Goal: Task Accomplishment & Management: Use online tool/utility

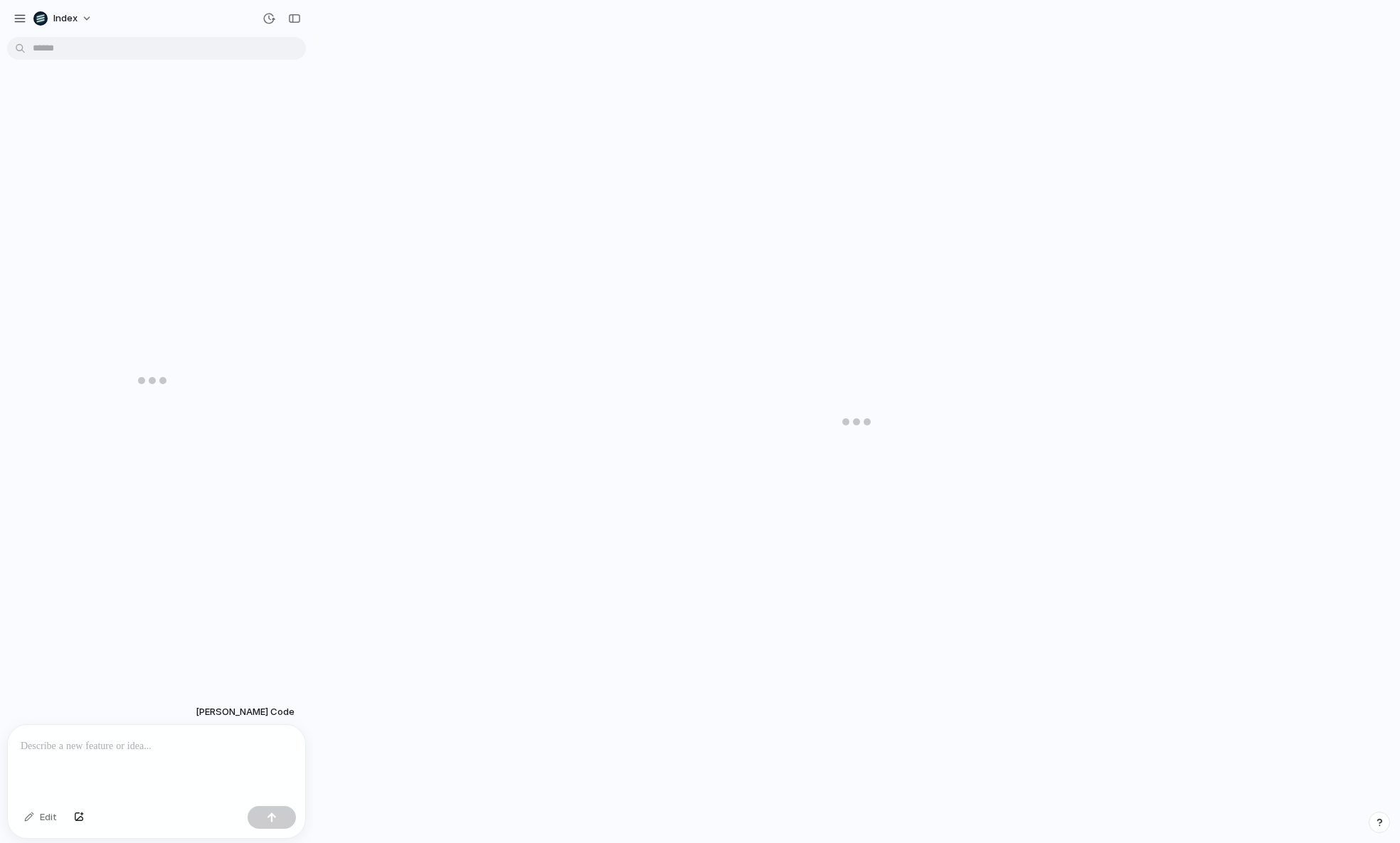
scroll to position [362, 0]
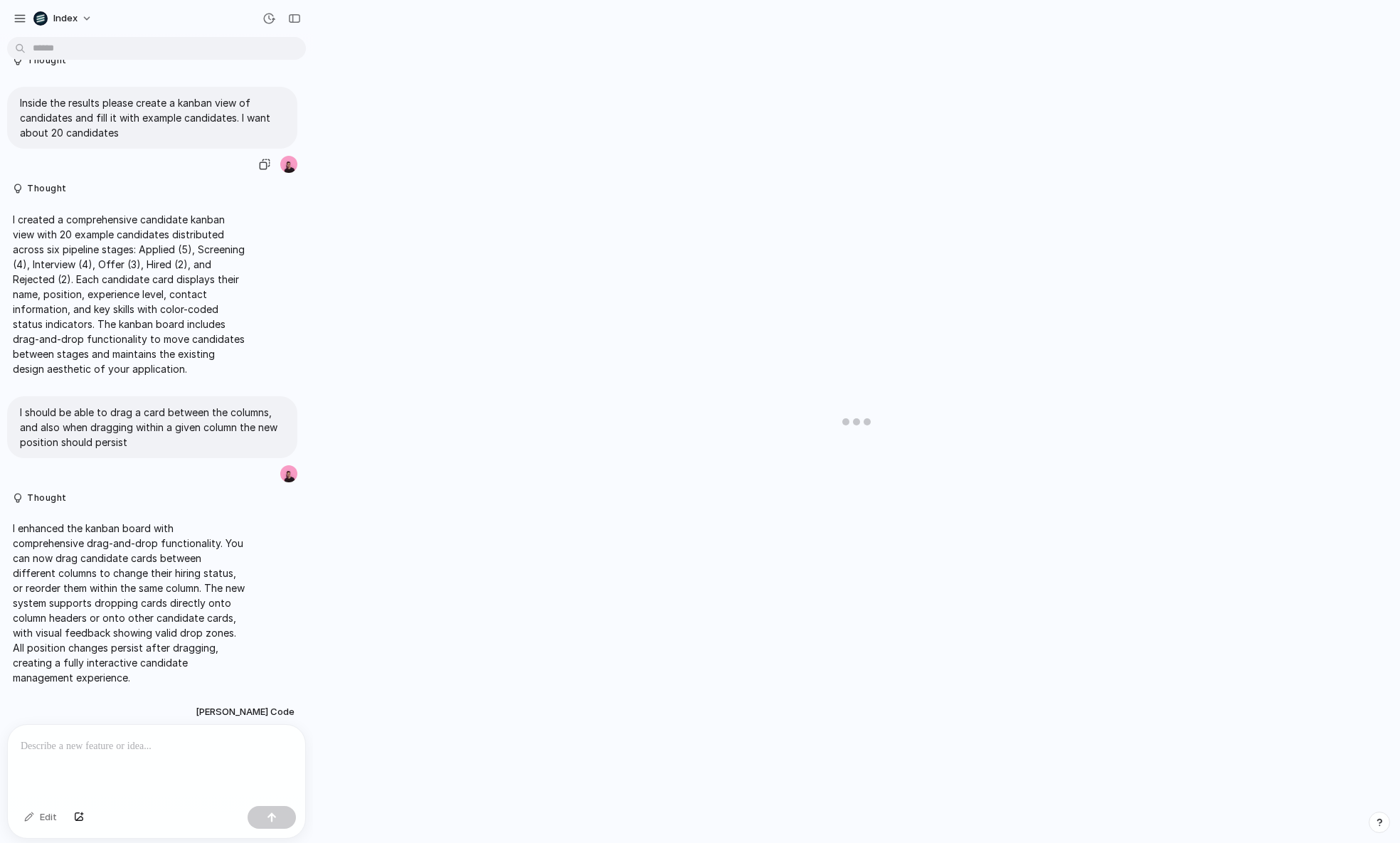
click at [93, 159] on div "Inside the results please create a kanban view of candidates and fill it with e…" at bounding box center [152, 130] width 290 height 87
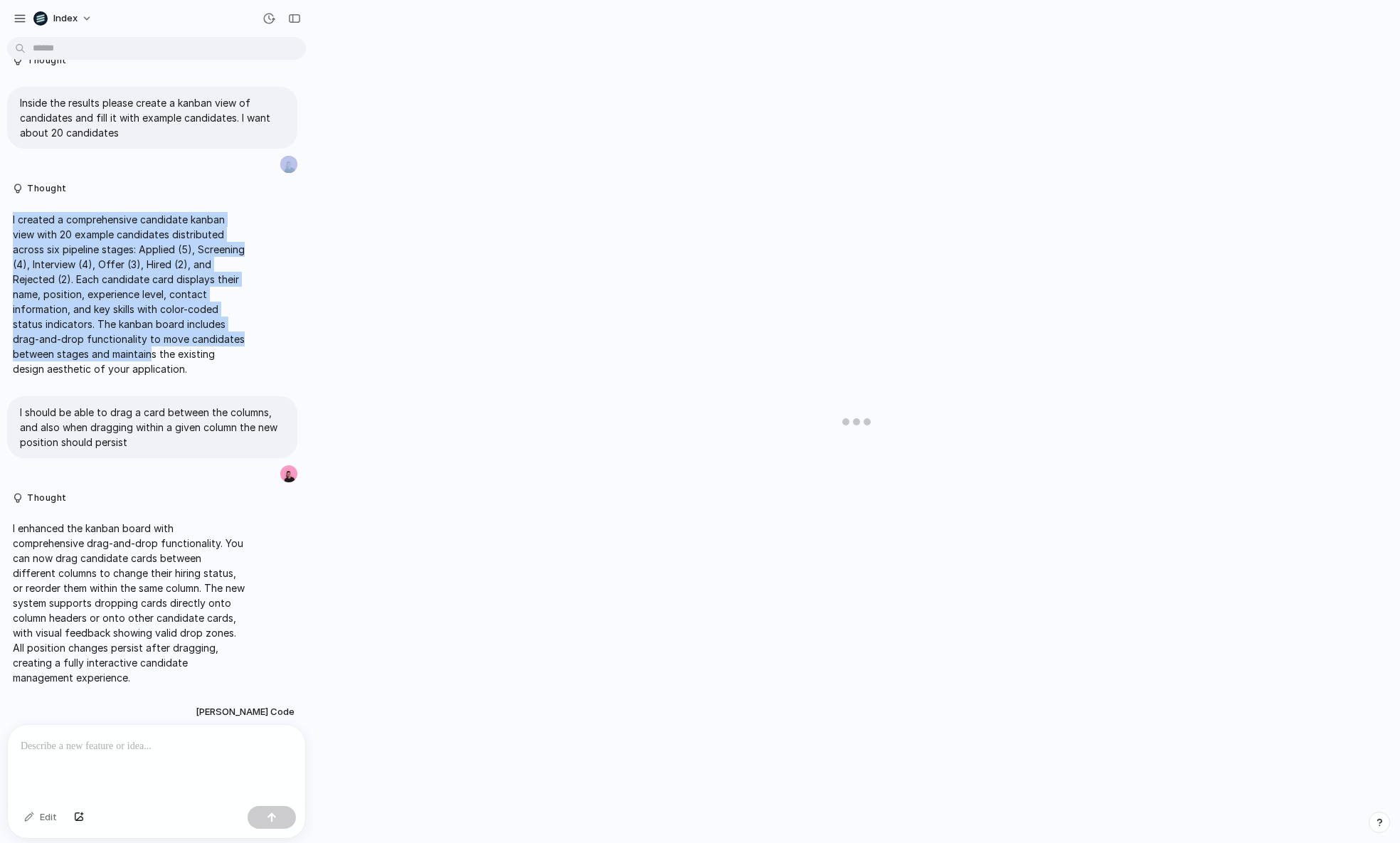
drag, startPoint x: 149, startPoint y: 157, endPoint x: 149, endPoint y: 348, distance: 191.0
click at [149, 349] on div "Thought I fixed the critical syntax errors that were preventing the page from r…" at bounding box center [152, 203] width 304 height 981
click at [149, 348] on p "I created a comprehensive candidate kanban view with 20 example candidates dist…" at bounding box center [129, 294] width 232 height 165
